Goal: Task Accomplishment & Management: Complete application form

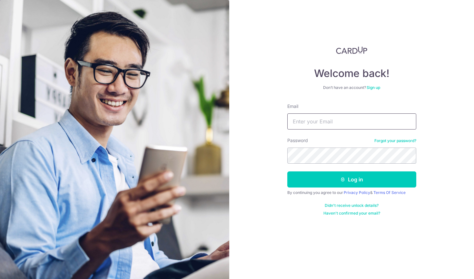
type input "[EMAIL_ADDRESS][DOMAIN_NAME]"
click at [352, 180] on button "Log in" at bounding box center [352, 180] width 129 height 16
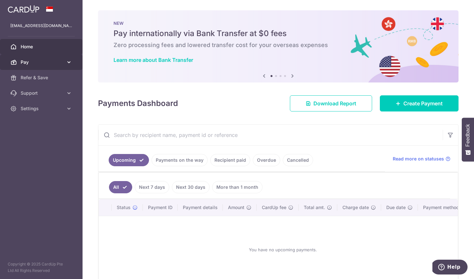
click at [62, 64] on span "Pay" at bounding box center [42, 62] width 43 height 6
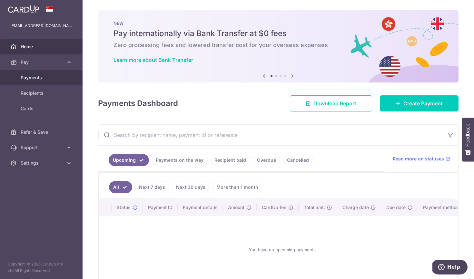
click at [37, 77] on span "Payments" at bounding box center [42, 78] width 43 height 6
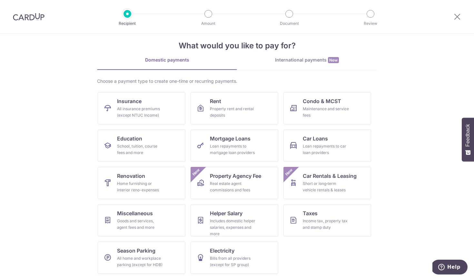
scroll to position [9, 0]
